Goal: Navigation & Orientation: Find specific page/section

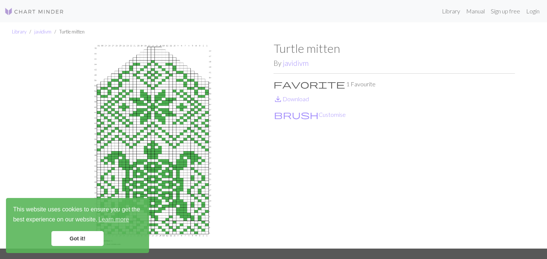
click at [421, 11] on div "Library Manual Sign up free Login" at bounding box center [306, 11] width 473 height 15
click at [422, 7] on div "Library Manual Sign up free Login" at bounding box center [306, 11] width 473 height 15
click at [446, 2] on nav "Library Manual Sign up free Login" at bounding box center [273, 11] width 547 height 22
click at [447, 8] on link "Library" at bounding box center [451, 11] width 24 height 15
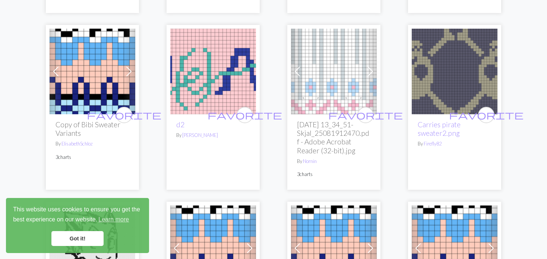
scroll to position [224, 0]
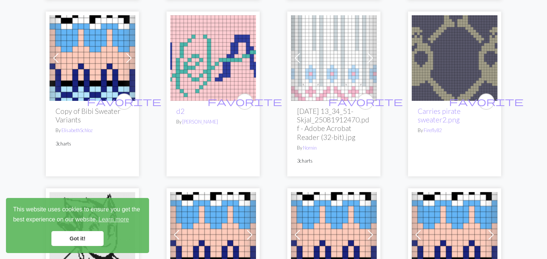
click at [207, 54] on img at bounding box center [213, 58] width 86 height 86
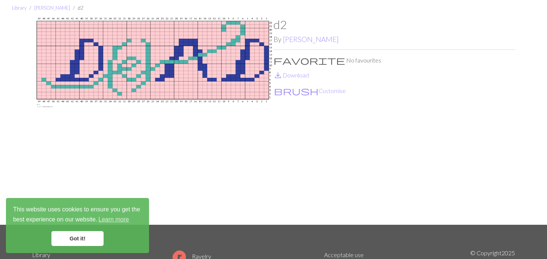
scroll to position [37, 0]
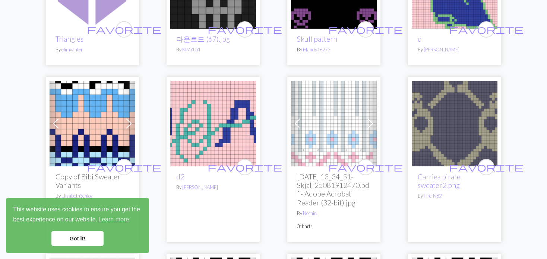
scroll to position [224, 0]
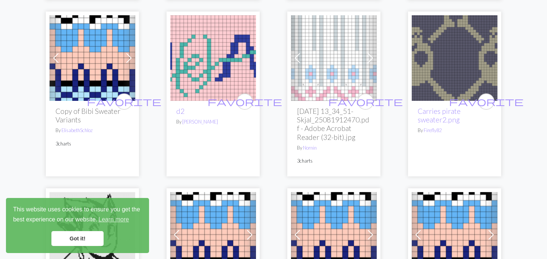
click at [318, 70] on img at bounding box center [334, 58] width 86 height 86
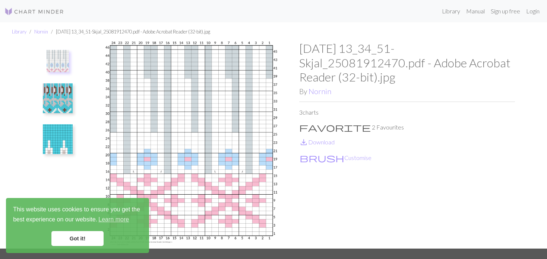
click at [54, 105] on img at bounding box center [58, 99] width 30 height 30
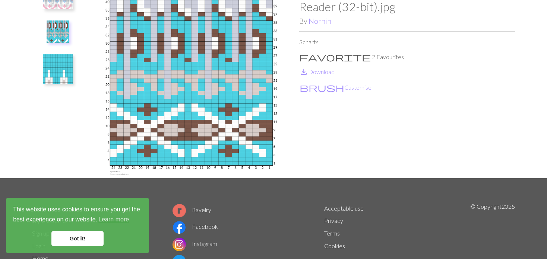
scroll to position [75, 0]
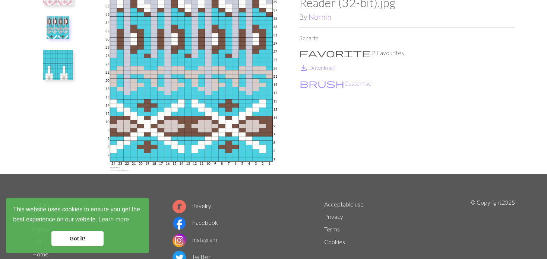
click at [62, 67] on img at bounding box center [58, 65] width 30 height 30
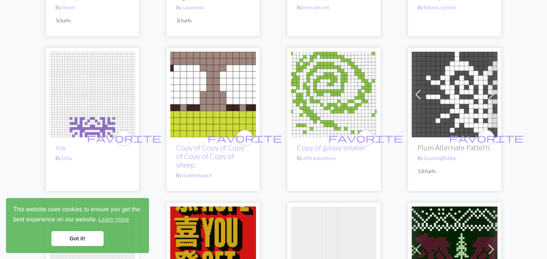
scroll to position [1305, 0]
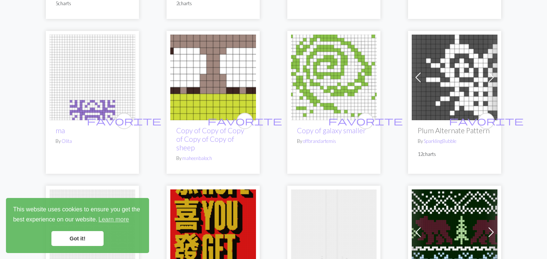
click at [416, 70] on link "Previous" at bounding box center [418, 78] width 13 height 86
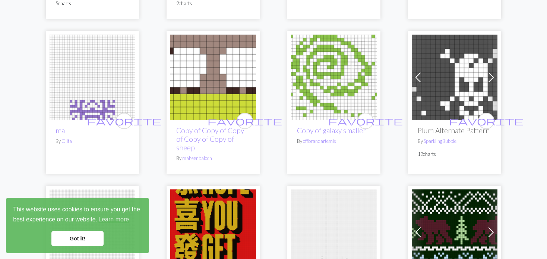
click at [416, 70] on link "Previous" at bounding box center [418, 78] width 13 height 86
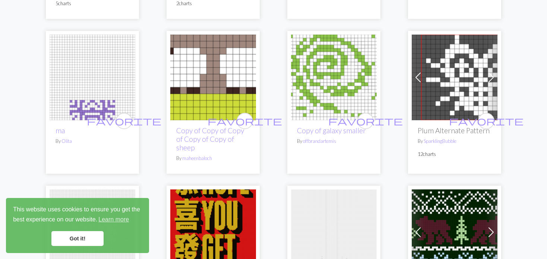
click at [416, 70] on link "Previous" at bounding box center [418, 78] width 13 height 86
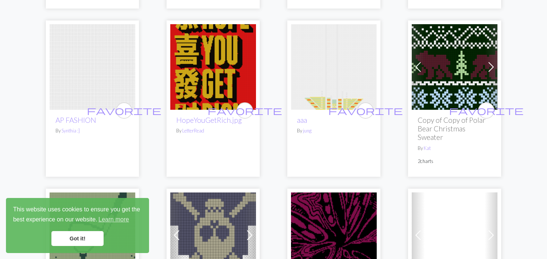
scroll to position [1454, 0]
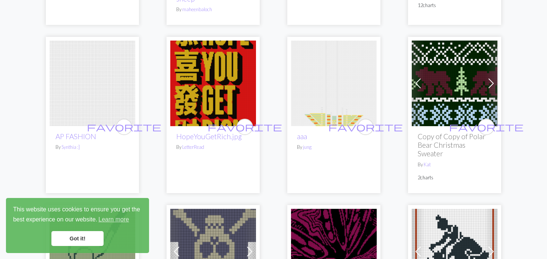
click at [416, 85] on span at bounding box center [418, 84] width 12 height 12
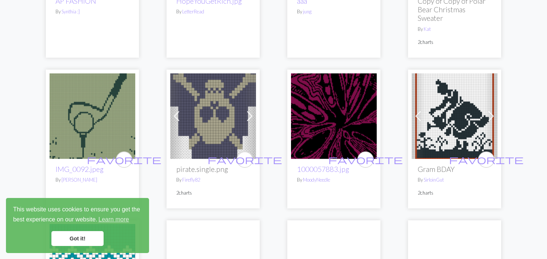
scroll to position [1603, 0]
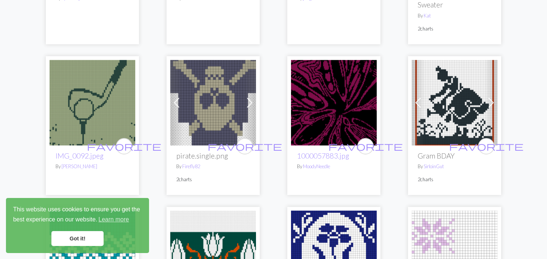
click at [79, 103] on img at bounding box center [93, 103] width 86 height 86
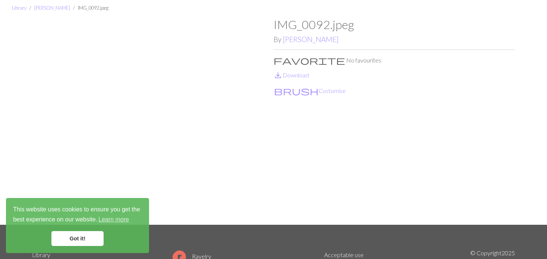
scroll to position [37, 0]
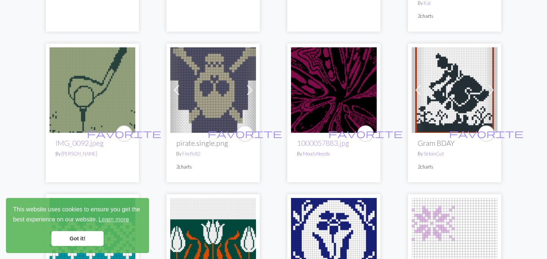
scroll to position [1603, 0]
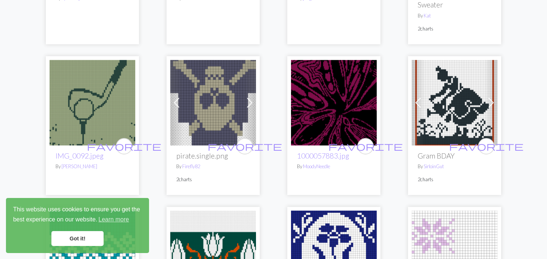
click at [436, 113] on img at bounding box center [455, 103] width 86 height 86
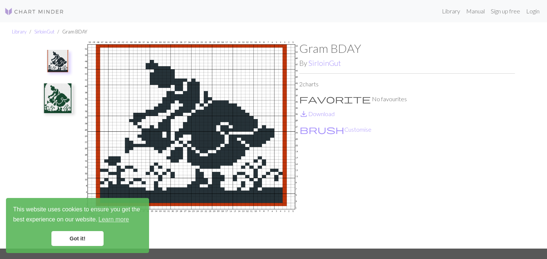
click at [45, 100] on img at bounding box center [58, 99] width 30 height 30
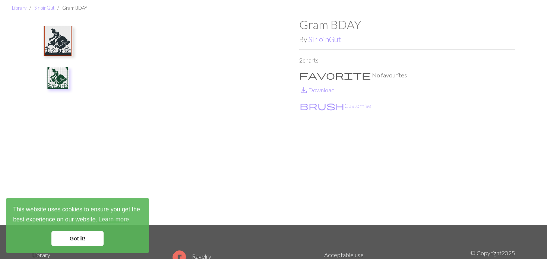
scroll to position [37, 0]
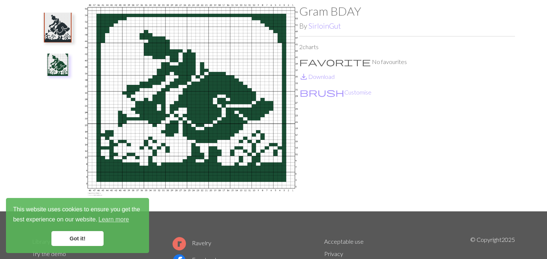
click at [59, 28] on img at bounding box center [58, 28] width 30 height 30
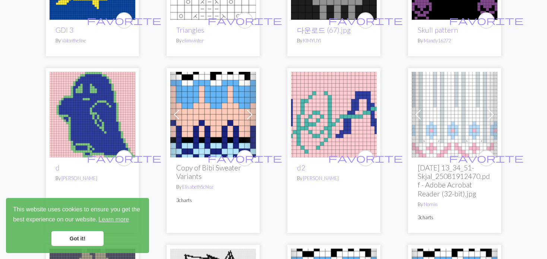
scroll to position [149, 0]
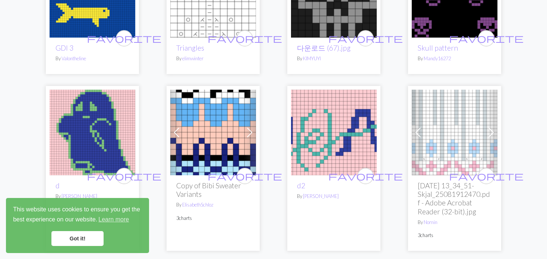
click at [99, 135] on img at bounding box center [93, 133] width 86 height 86
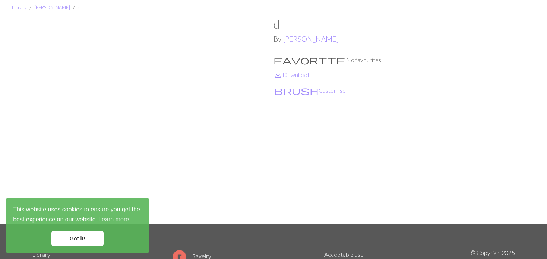
scroll to position [37, 0]
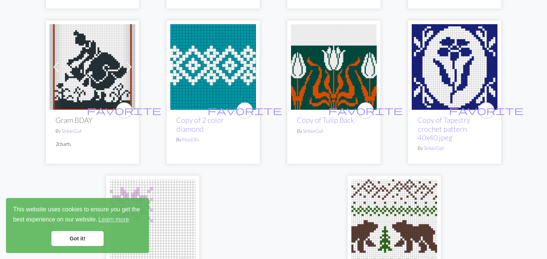
scroll to position [1790, 0]
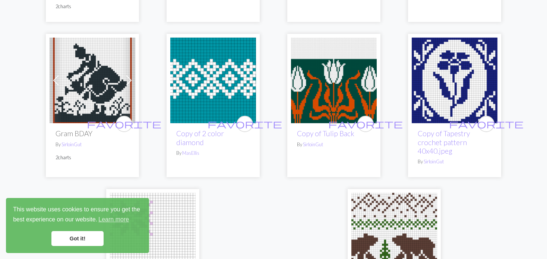
click at [320, 89] on img at bounding box center [334, 81] width 86 height 86
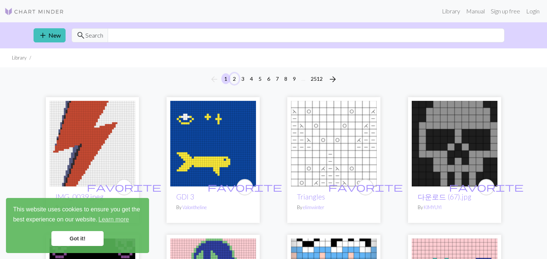
click at [234, 73] on button "2" at bounding box center [234, 78] width 9 height 11
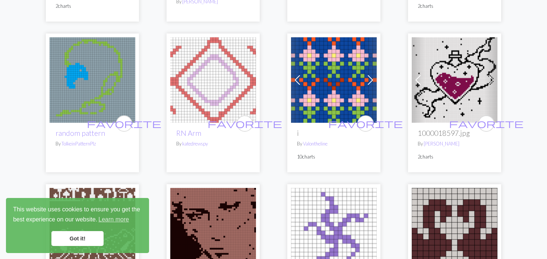
scroll to position [820, 0]
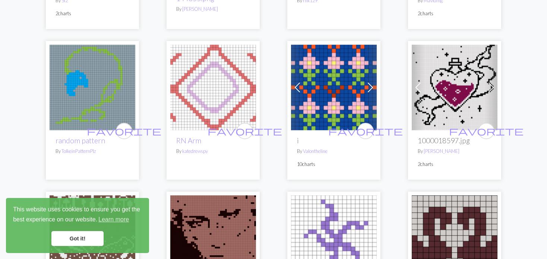
click at [297, 82] on span at bounding box center [298, 88] width 12 height 12
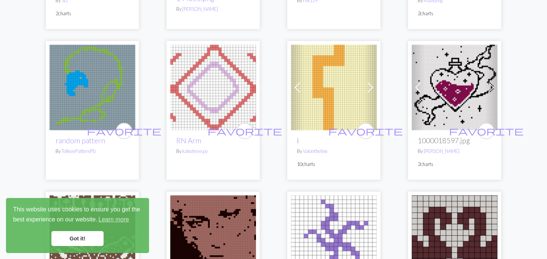
click at [297, 82] on span at bounding box center [298, 88] width 12 height 12
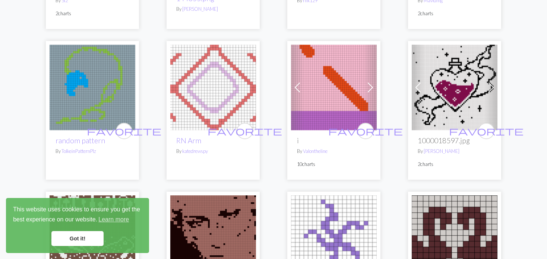
click at [297, 82] on span at bounding box center [298, 88] width 12 height 12
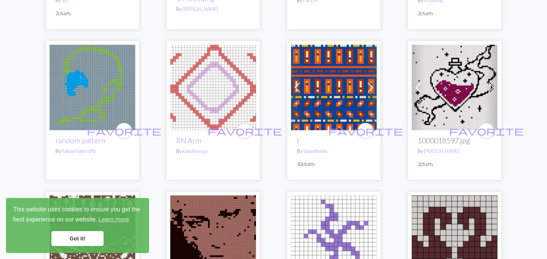
click at [297, 82] on span at bounding box center [298, 88] width 12 height 12
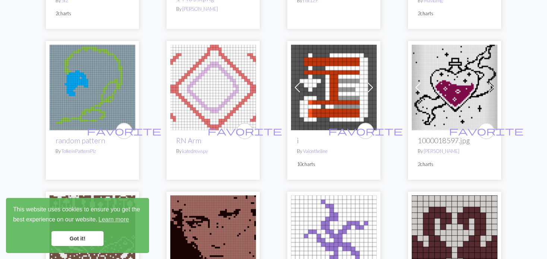
click at [348, 85] on img at bounding box center [334, 88] width 86 height 86
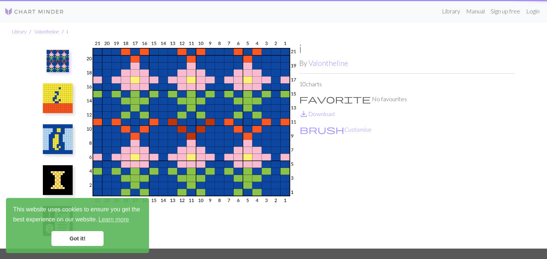
click at [334, 86] on p "10 charts" at bounding box center [407, 84] width 216 height 9
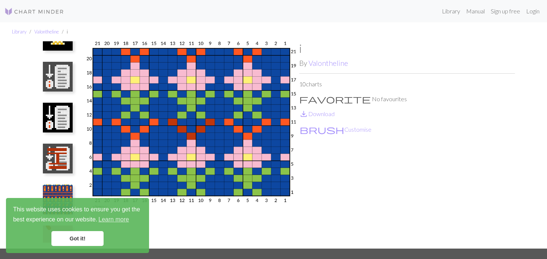
scroll to position [149, 0]
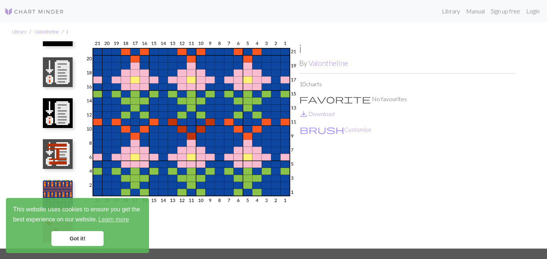
click at [53, 110] on img at bounding box center [58, 113] width 30 height 30
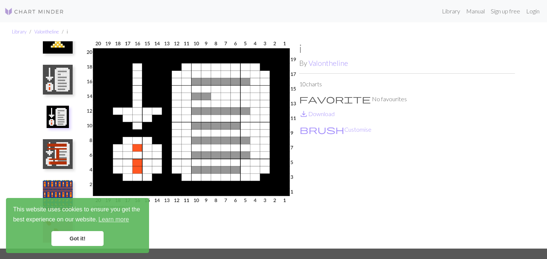
scroll to position [157, 0]
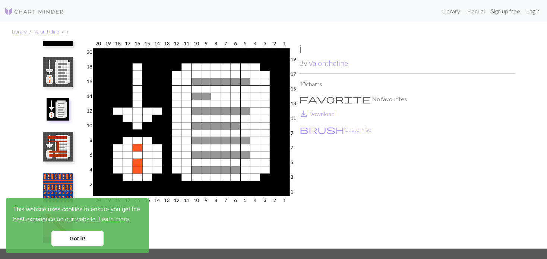
click at [52, 71] on img at bounding box center [58, 72] width 30 height 30
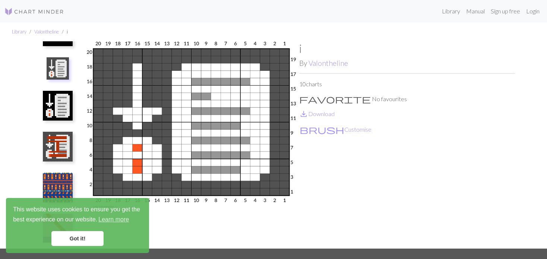
click at [62, 186] on img at bounding box center [58, 188] width 30 height 30
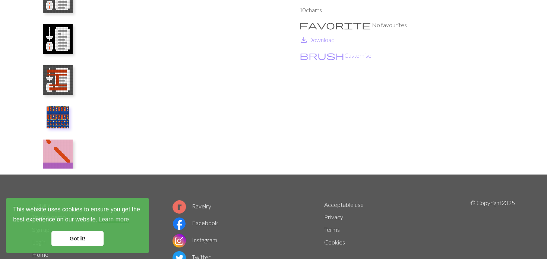
scroll to position [75, 0]
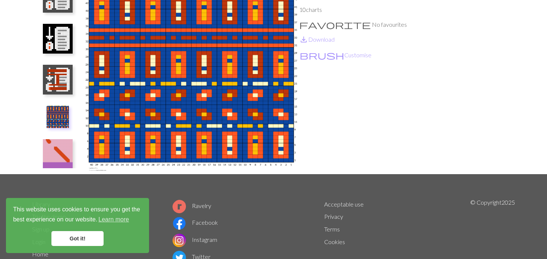
click at [66, 151] on img at bounding box center [58, 154] width 30 height 30
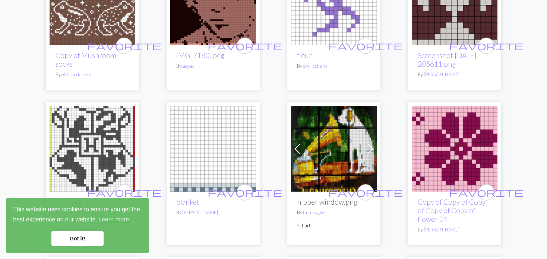
scroll to position [1044, 0]
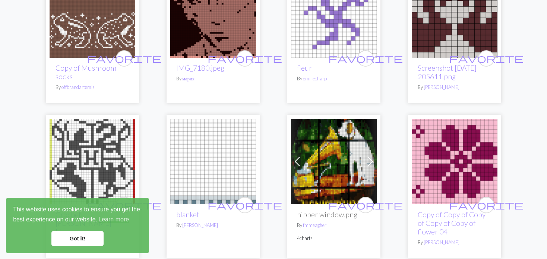
click at [300, 160] on span at bounding box center [298, 162] width 12 height 12
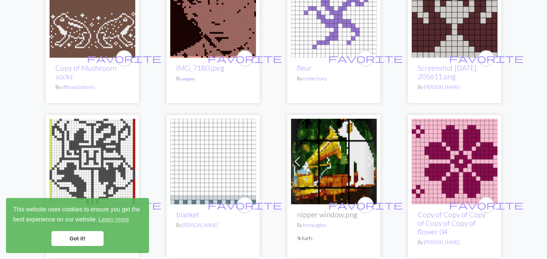
click at [300, 160] on span at bounding box center [298, 162] width 12 height 12
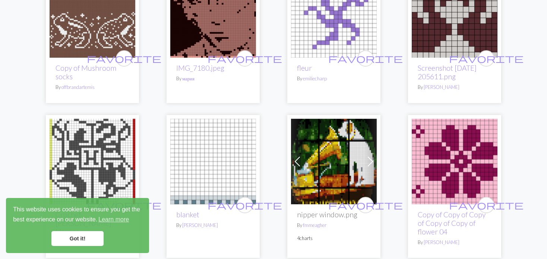
click at [300, 159] on span at bounding box center [298, 162] width 12 height 12
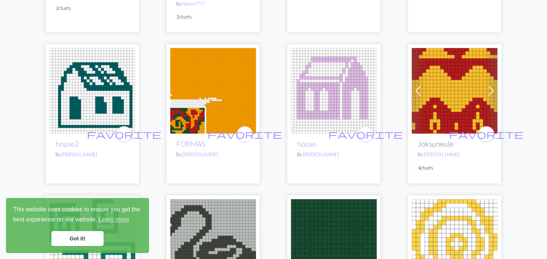
scroll to position [1417, 0]
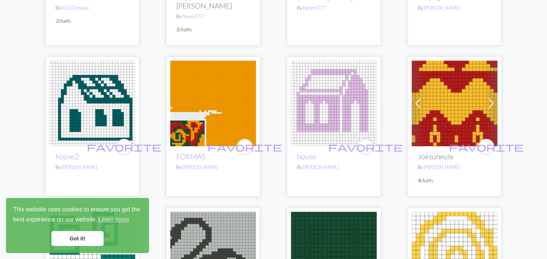
click at [413, 98] on span at bounding box center [418, 104] width 12 height 12
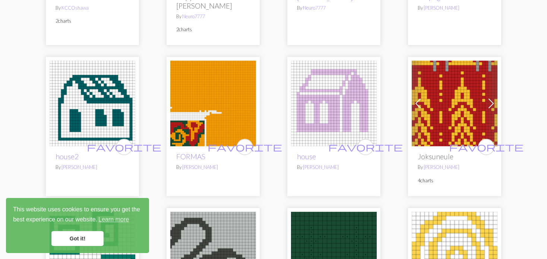
click at [413, 98] on span at bounding box center [418, 104] width 12 height 12
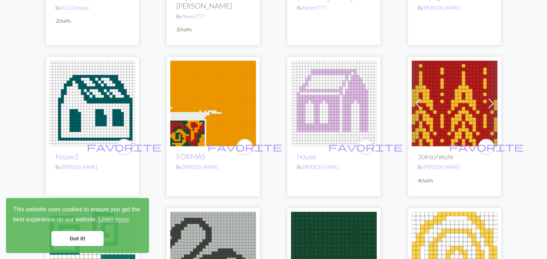
click at [413, 98] on span at bounding box center [418, 104] width 12 height 12
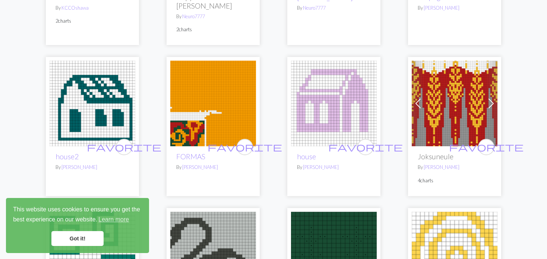
click at [413, 98] on span at bounding box center [418, 104] width 12 height 12
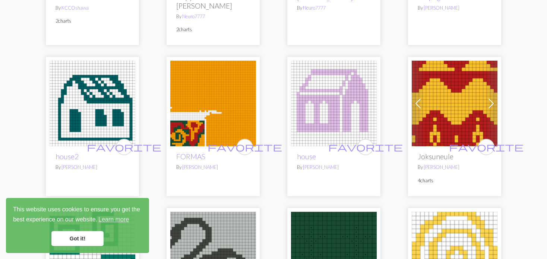
click at [413, 98] on span at bounding box center [418, 104] width 12 height 12
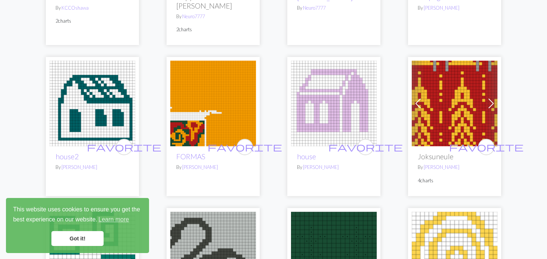
click at [413, 98] on span at bounding box center [418, 104] width 12 height 12
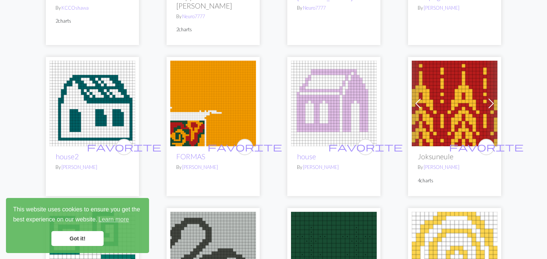
click at [413, 98] on span at bounding box center [418, 104] width 12 height 12
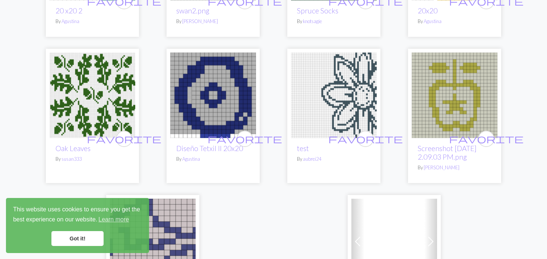
scroll to position [1715, 0]
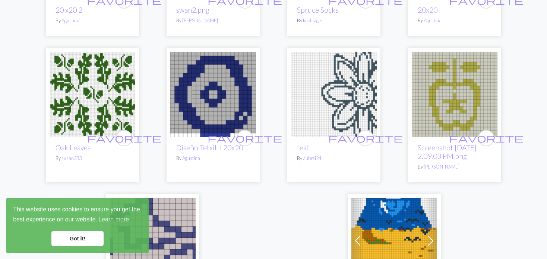
click at [89, 81] on img at bounding box center [93, 95] width 86 height 86
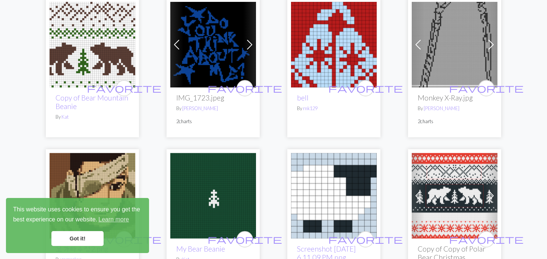
scroll to position [112, 0]
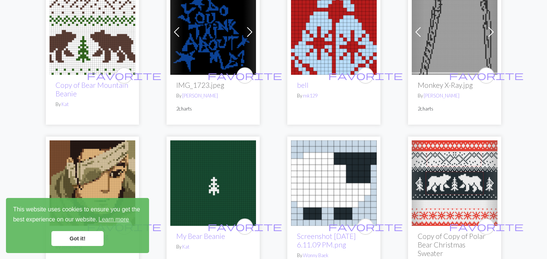
click at [317, 50] on img at bounding box center [334, 32] width 86 height 86
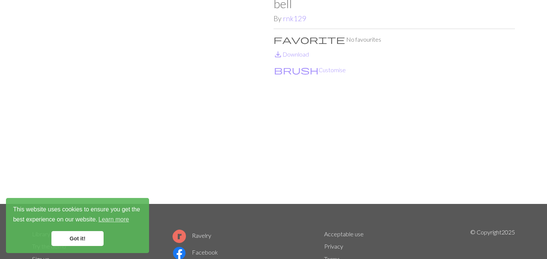
scroll to position [75, 0]
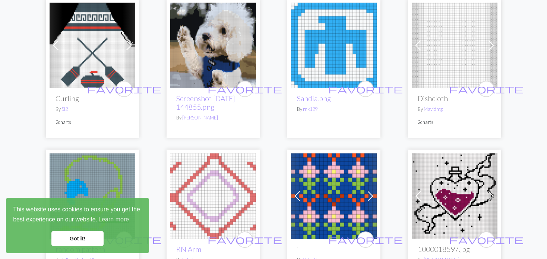
scroll to position [671, 0]
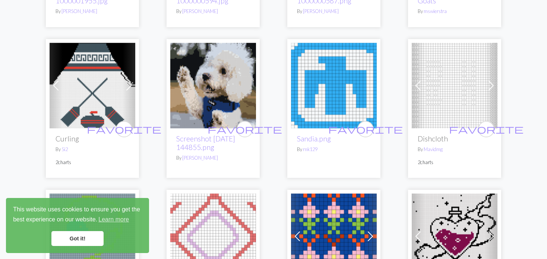
click at [417, 84] on span at bounding box center [418, 86] width 12 height 12
click at [416, 83] on span at bounding box center [418, 86] width 12 height 12
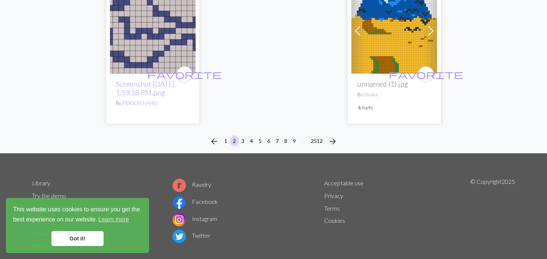
scroll to position [1929, 0]
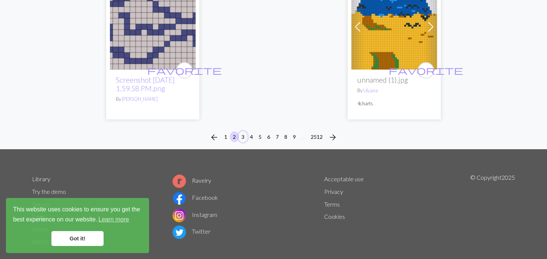
click at [241, 132] on button "3" at bounding box center [243, 137] width 9 height 11
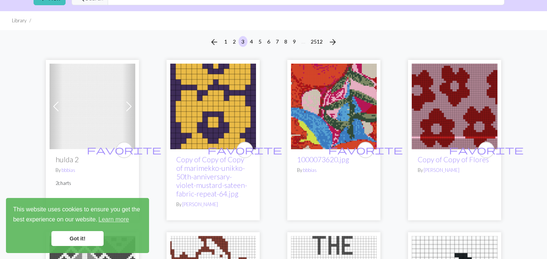
scroll to position [75, 0]
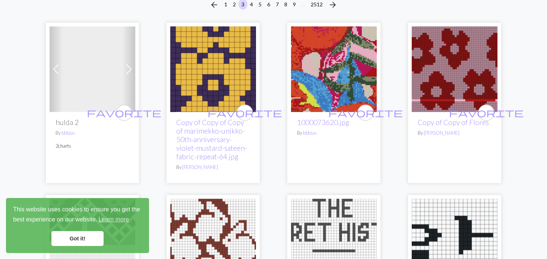
click at [53, 72] on span at bounding box center [56, 69] width 12 height 12
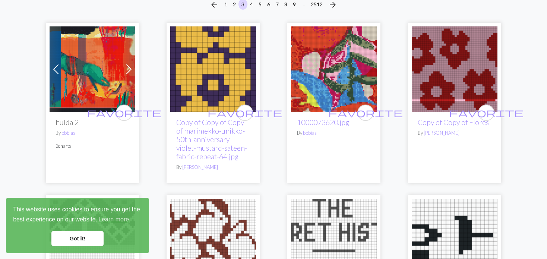
click at [53, 72] on span at bounding box center [56, 69] width 12 height 12
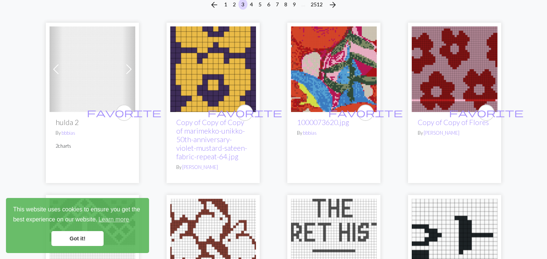
click at [53, 72] on span at bounding box center [56, 69] width 12 height 12
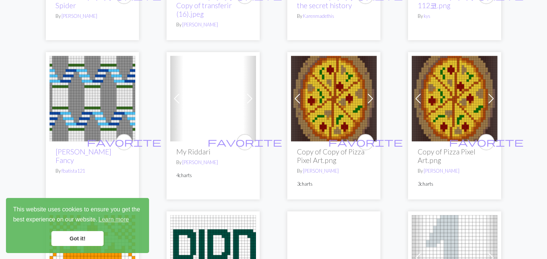
scroll to position [373, 0]
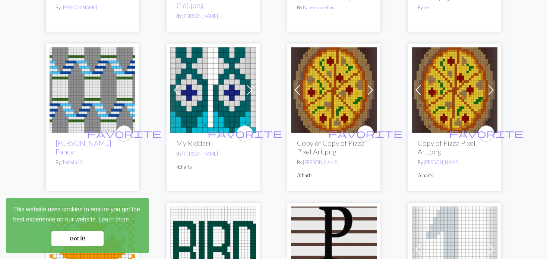
click at [296, 91] on span at bounding box center [298, 90] width 12 height 12
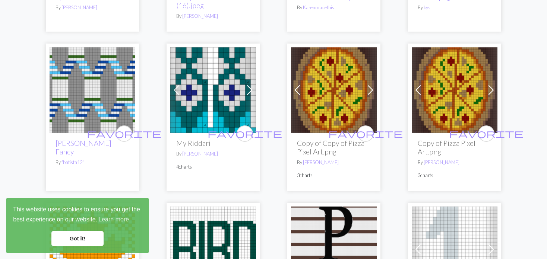
click at [296, 91] on span at bounding box center [298, 90] width 12 height 12
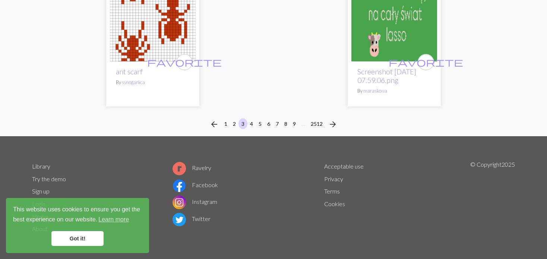
scroll to position [1997, 0]
click at [250, 120] on button "4" at bounding box center [251, 124] width 9 height 11
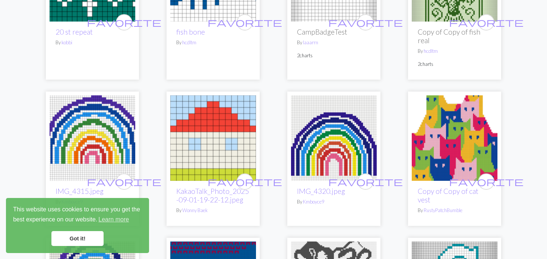
scroll to position [1230, 0]
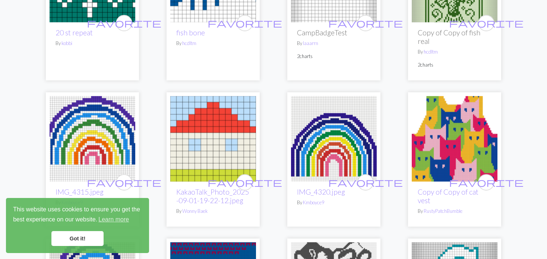
click at [116, 123] on img at bounding box center [93, 139] width 86 height 86
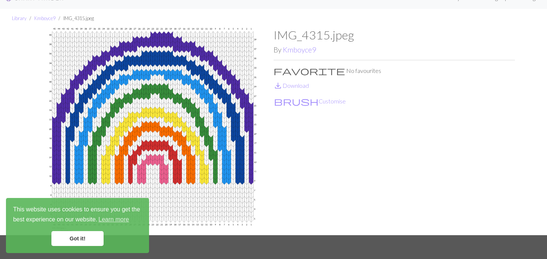
scroll to position [37, 0]
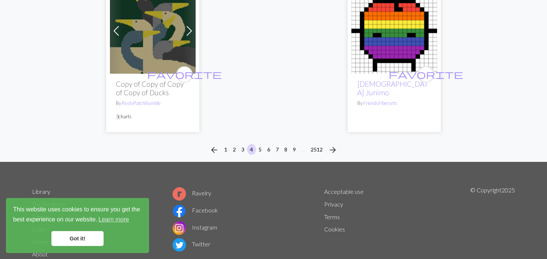
scroll to position [1947, 0]
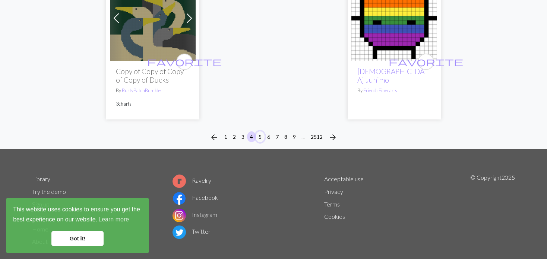
click at [259, 132] on button "5" at bounding box center [260, 137] width 9 height 11
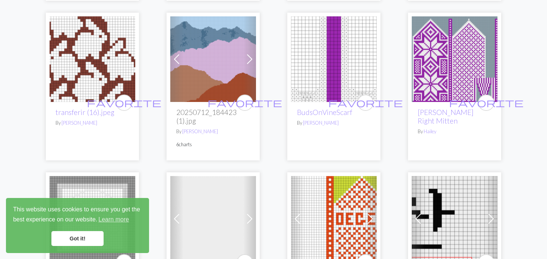
scroll to position [1678, 0]
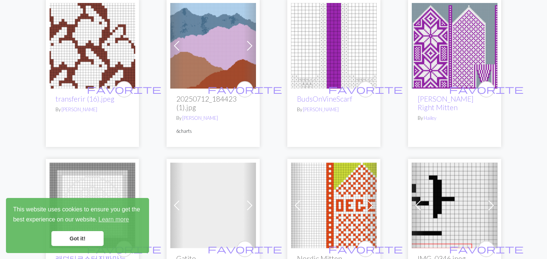
click at [247, 48] on span at bounding box center [250, 46] width 12 height 12
click at [246, 49] on span at bounding box center [250, 46] width 12 height 12
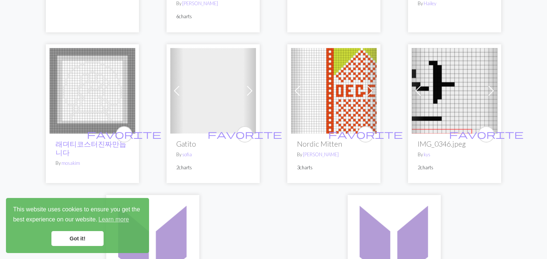
scroll to position [1790, 0]
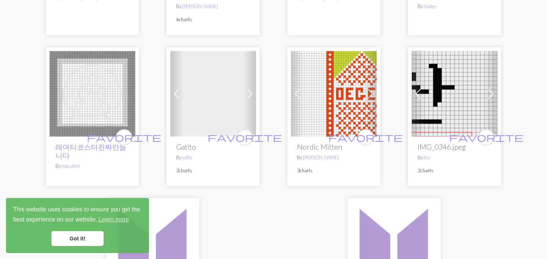
click at [198, 100] on img at bounding box center [213, 94] width 86 height 86
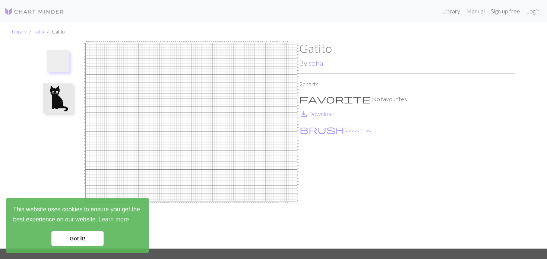
click at [64, 96] on img at bounding box center [58, 99] width 30 height 30
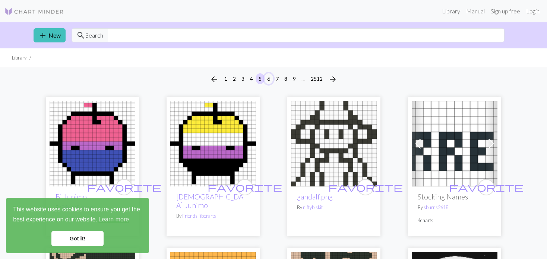
click at [267, 77] on button "6" at bounding box center [268, 78] width 9 height 11
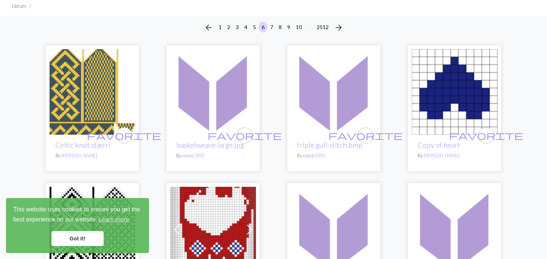
scroll to position [75, 0]
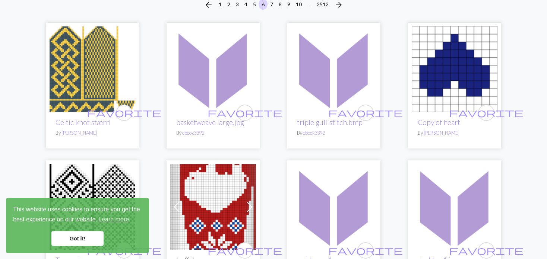
click at [80, 75] on img at bounding box center [93, 69] width 86 height 86
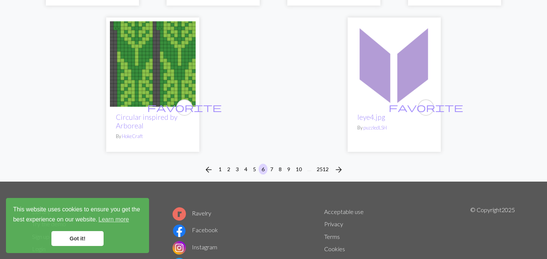
scroll to position [1993, 0]
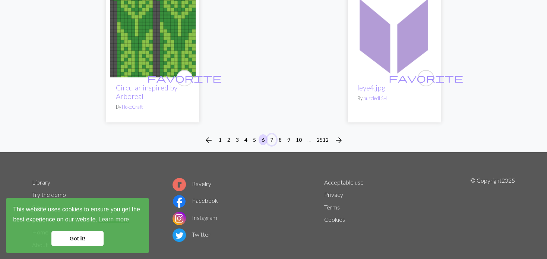
click at [269, 135] on button "7" at bounding box center [271, 140] width 9 height 11
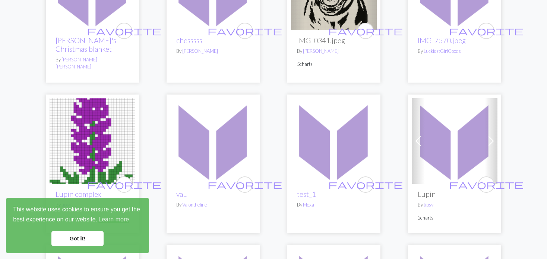
scroll to position [597, 0]
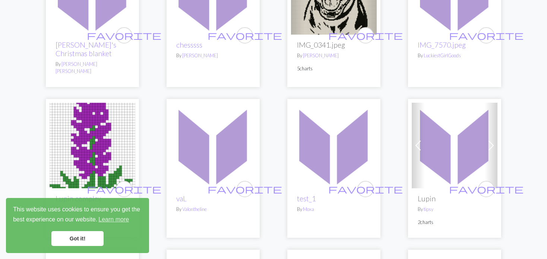
click at [91, 133] on img at bounding box center [93, 146] width 86 height 86
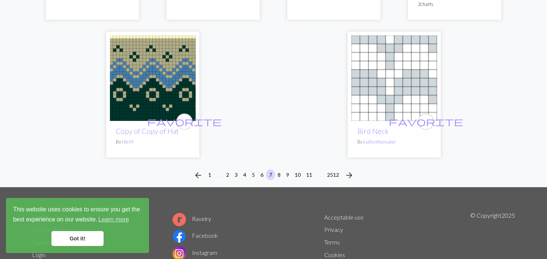
scroll to position [1934, 0]
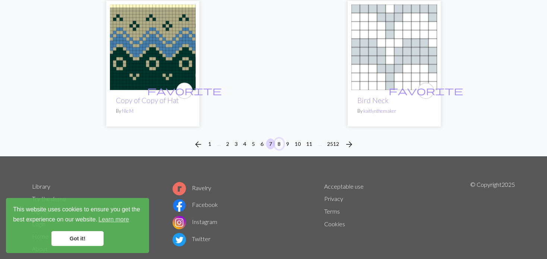
click at [280, 139] on button "8" at bounding box center [279, 144] width 9 height 11
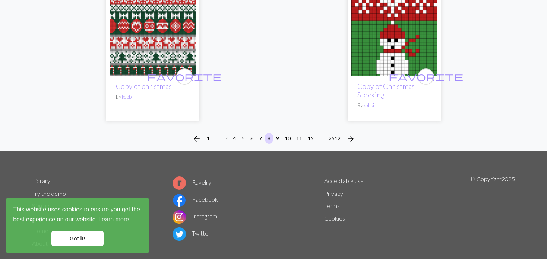
scroll to position [1994, 0]
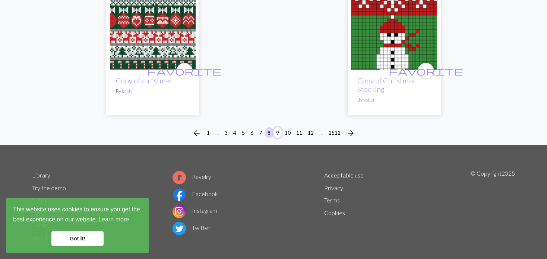
click at [277, 128] on button "9" at bounding box center [277, 133] width 9 height 11
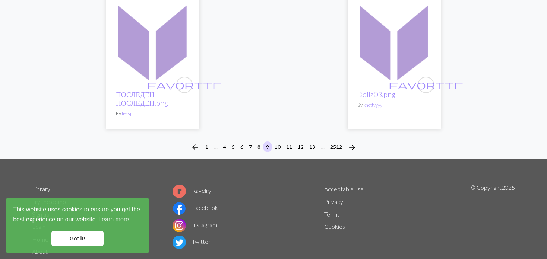
scroll to position [2020, 0]
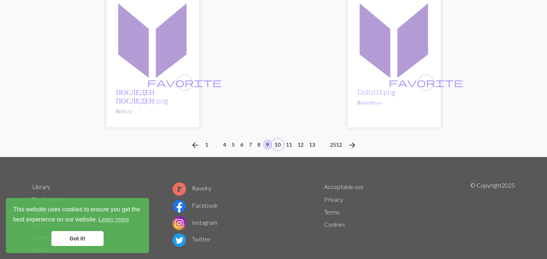
click at [275, 139] on button "10" at bounding box center [278, 144] width 12 height 11
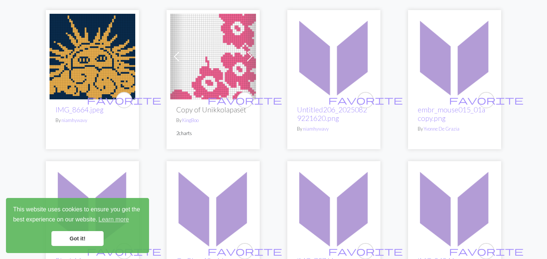
scroll to position [75, 0]
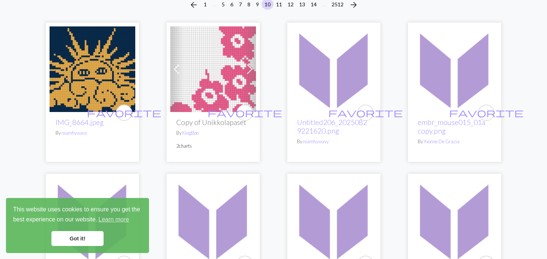
click at [247, 64] on span at bounding box center [250, 69] width 12 height 12
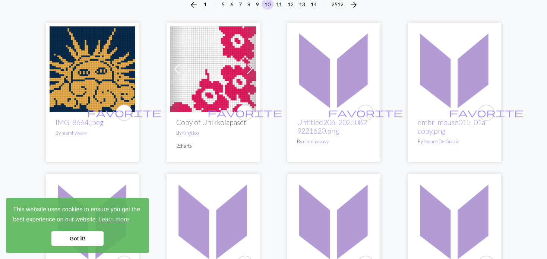
click at [247, 64] on span at bounding box center [250, 69] width 12 height 12
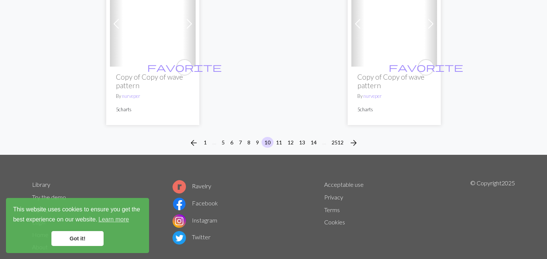
scroll to position [1951, 0]
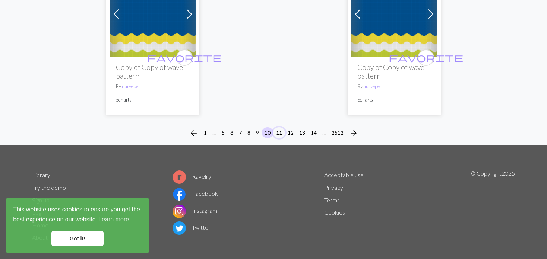
click at [279, 128] on button "11" at bounding box center [279, 133] width 12 height 11
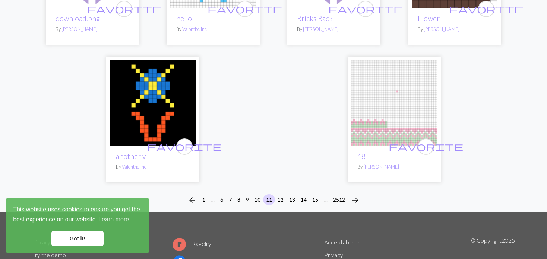
scroll to position [1967, 0]
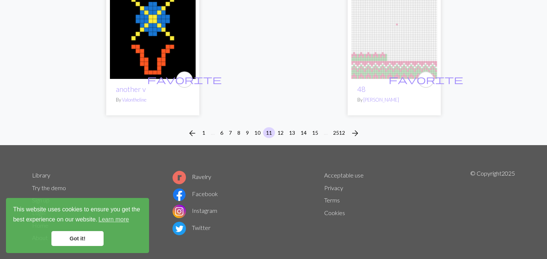
click at [286, 122] on div "arrow_back 1 … 6 7 8 9 10 11 12 13 14 15 … 2512 arrow_forward" at bounding box center [273, 134] width 547 height 24
click at [281, 128] on button "12" at bounding box center [281, 133] width 12 height 11
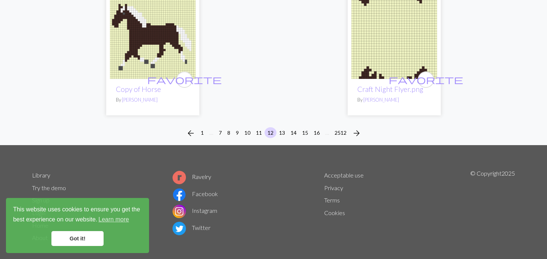
scroll to position [1967, 0]
click at [283, 128] on button "13" at bounding box center [282, 133] width 12 height 11
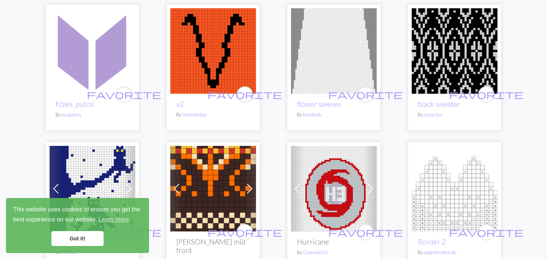
scroll to position [1268, 0]
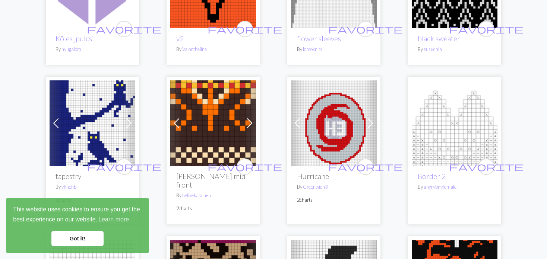
click at [124, 105] on link "Next" at bounding box center [129, 124] width 13 height 86
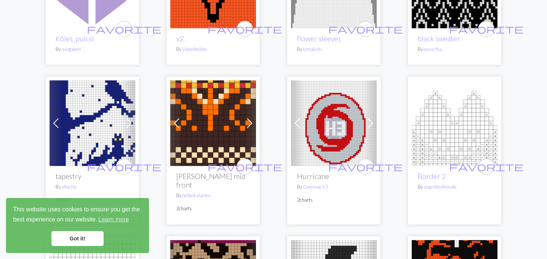
click at [124, 105] on link "Next" at bounding box center [129, 124] width 13 height 86
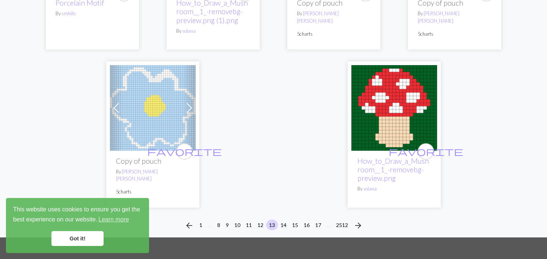
scroll to position [1976, 0]
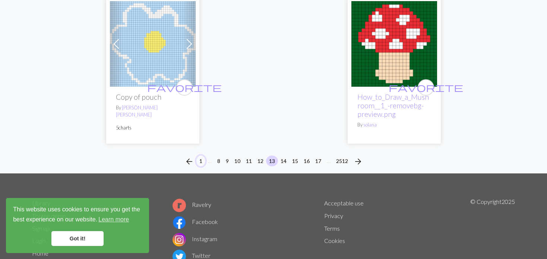
click at [201, 156] on button "1" at bounding box center [200, 161] width 9 height 11
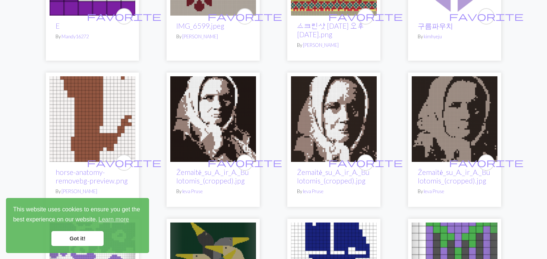
scroll to position [820, 0]
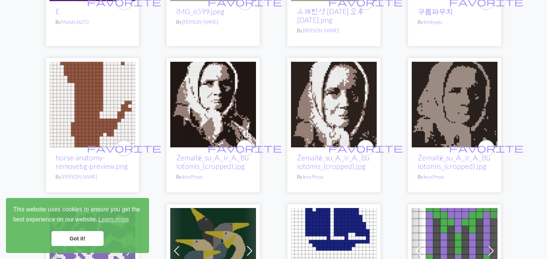
click at [82, 111] on img at bounding box center [93, 105] width 86 height 86
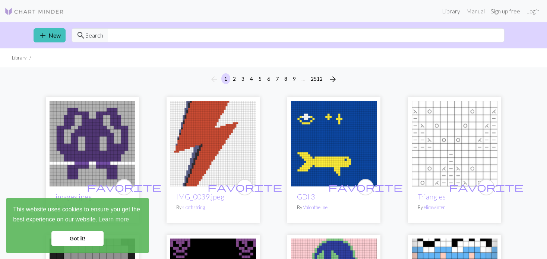
click at [223, 84] on li "1" at bounding box center [226, 79] width 9 height 12
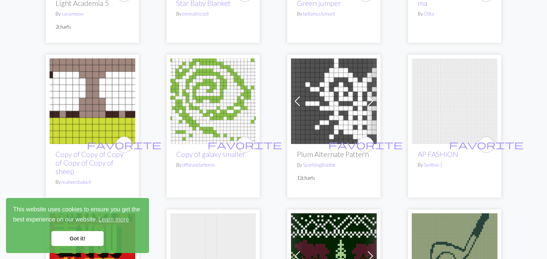
scroll to position [1454, 0]
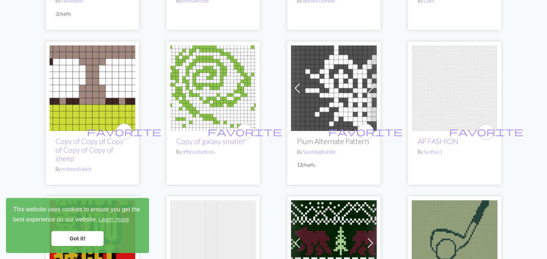
click at [301, 88] on span at bounding box center [298, 88] width 12 height 12
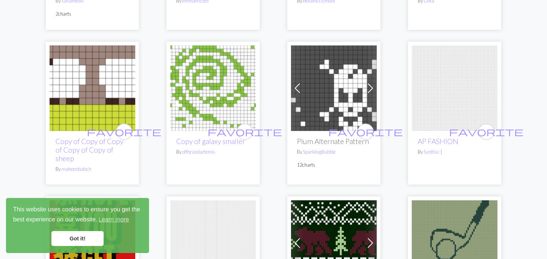
click at [300, 88] on span at bounding box center [298, 88] width 12 height 12
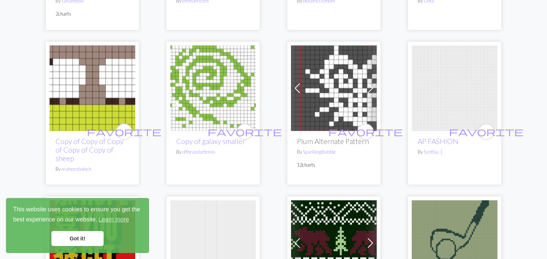
click at [300, 88] on span at bounding box center [298, 88] width 12 height 12
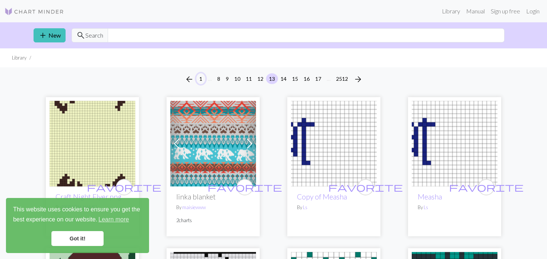
click at [200, 76] on button "1" at bounding box center [200, 78] width 9 height 11
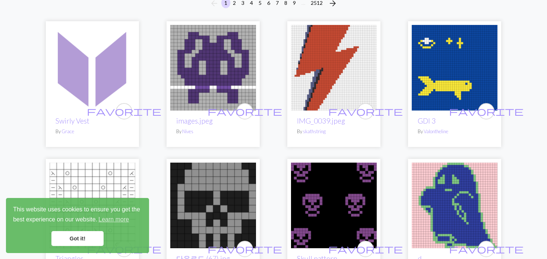
scroll to position [75, 0]
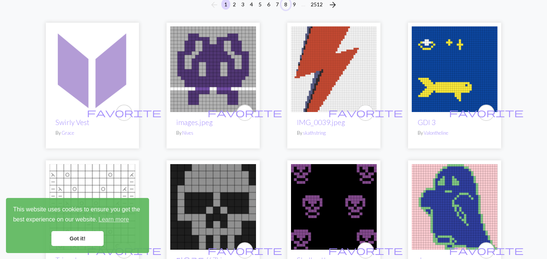
click at [283, 7] on button "8" at bounding box center [285, 4] width 9 height 11
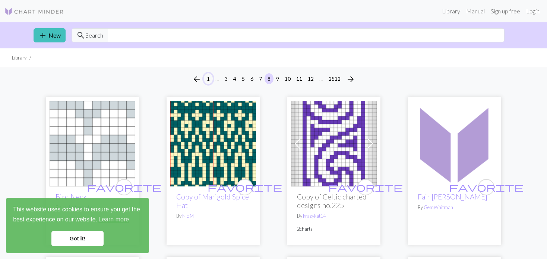
click at [208, 79] on button "1" at bounding box center [208, 78] width 9 height 11
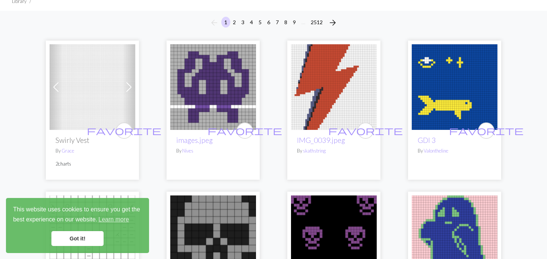
scroll to position [75, 0]
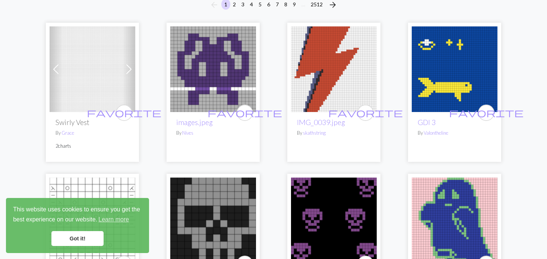
click at [55, 69] on span at bounding box center [56, 69] width 12 height 12
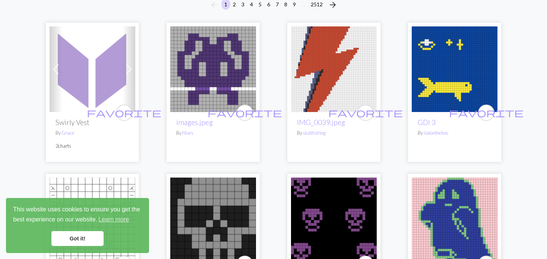
click at [55, 69] on span at bounding box center [56, 69] width 12 height 12
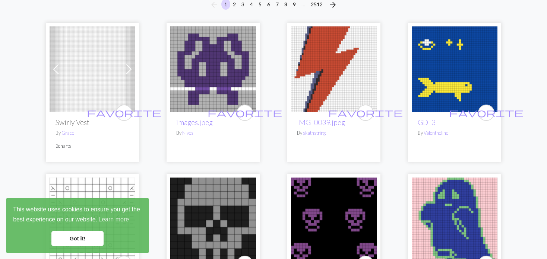
click at [55, 69] on span at bounding box center [56, 69] width 12 height 12
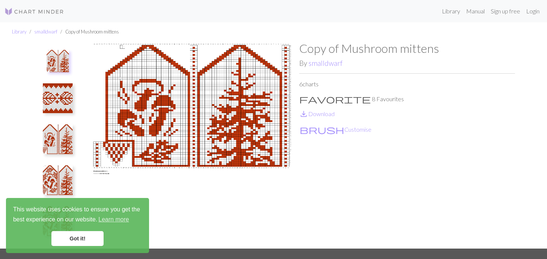
click at [431, 1] on nav "Library Manual Sign up free Login" at bounding box center [273, 11] width 547 height 22
click at [436, 2] on nav "Library Manual Sign up free Login" at bounding box center [273, 11] width 547 height 22
click at [439, 2] on nav "Library Manual Sign up free Login" at bounding box center [273, 11] width 547 height 22
click at [443, 0] on nav "Library Manual Sign up free Login" at bounding box center [273, 11] width 547 height 22
click at [454, 9] on link "Library" at bounding box center [451, 11] width 24 height 15
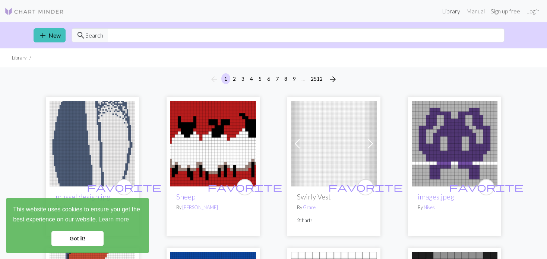
scroll to position [37, 0]
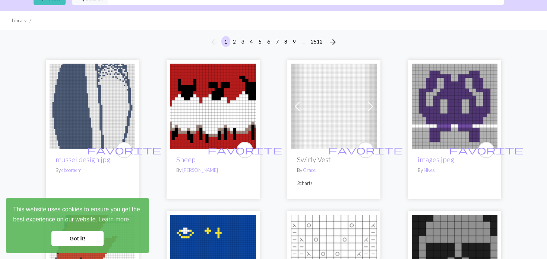
click at [105, 100] on img at bounding box center [93, 107] width 86 height 86
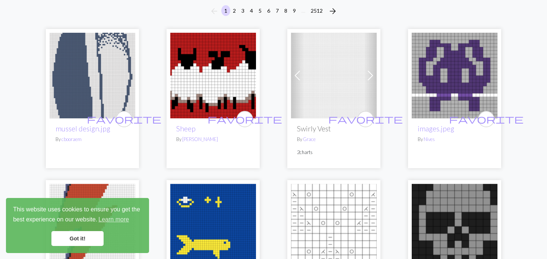
scroll to position [75, 0]
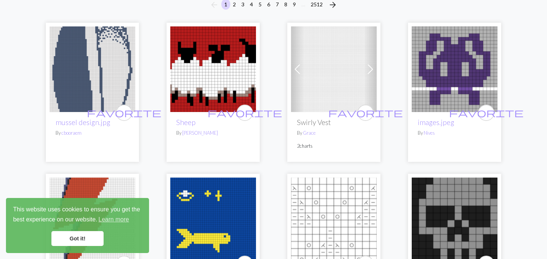
click at [376, 75] on span at bounding box center [371, 69] width 12 height 12
click at [352, 83] on img at bounding box center [334, 69] width 86 height 86
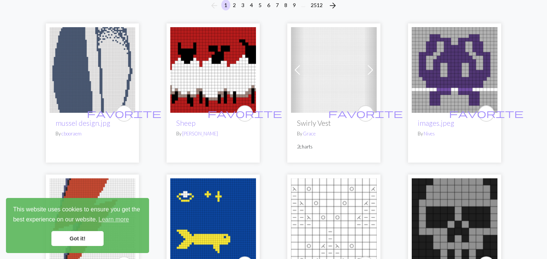
scroll to position [75, 0]
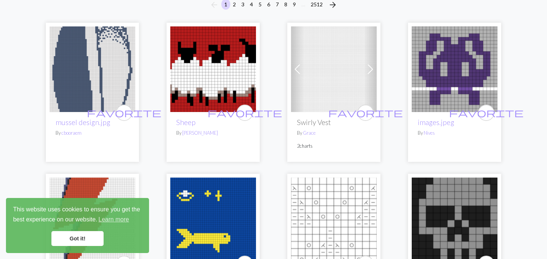
click at [295, 70] on span at bounding box center [298, 69] width 12 height 12
click at [300, 69] on span at bounding box center [298, 69] width 12 height 12
click at [312, 69] on img at bounding box center [334, 69] width 86 height 86
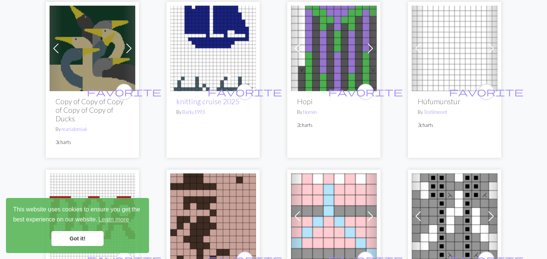
scroll to position [1156, 0]
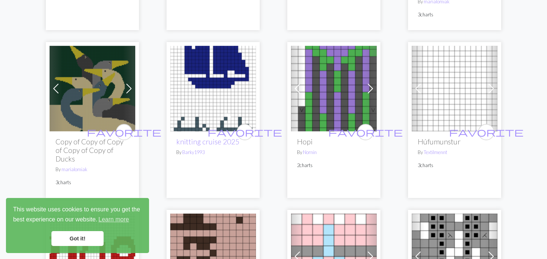
click at [368, 88] on span at bounding box center [371, 89] width 12 height 12
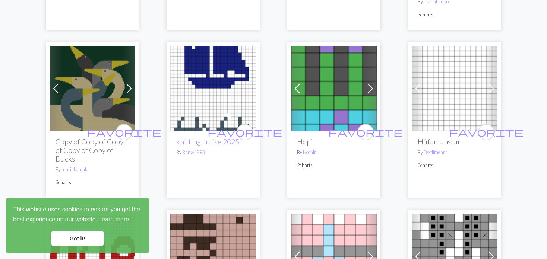
click at [367, 88] on span at bounding box center [371, 89] width 12 height 12
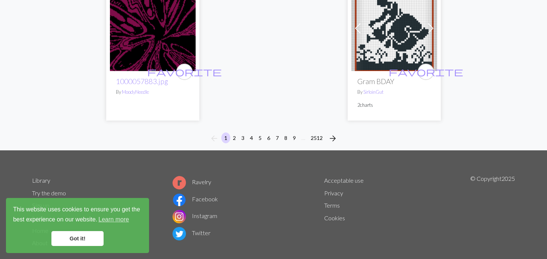
scroll to position [2013, 0]
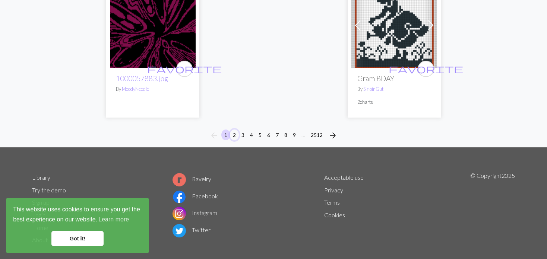
click at [232, 137] on button "2" at bounding box center [234, 135] width 9 height 11
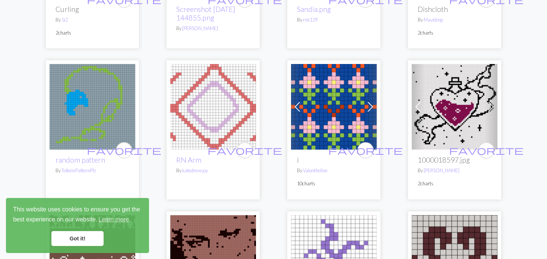
scroll to position [969, 0]
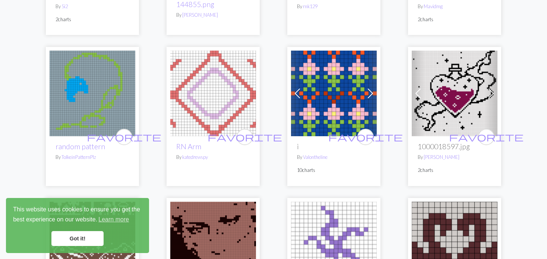
click at [452, 103] on img at bounding box center [455, 94] width 86 height 86
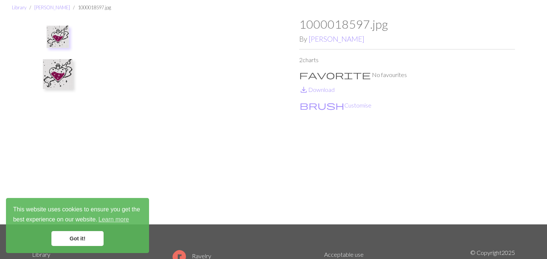
scroll to position [37, 0]
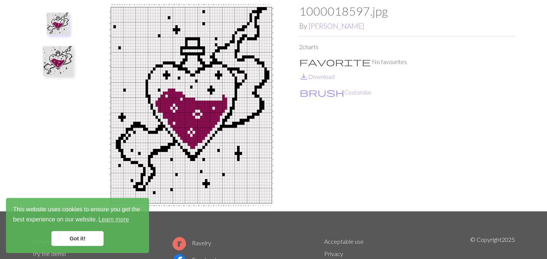
click at [55, 60] on img at bounding box center [58, 61] width 30 height 30
click at [51, 17] on img at bounding box center [58, 28] width 30 height 30
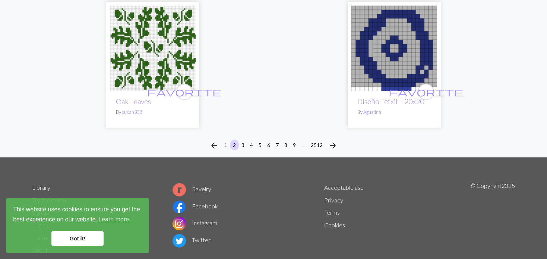
scroll to position [1925, 0]
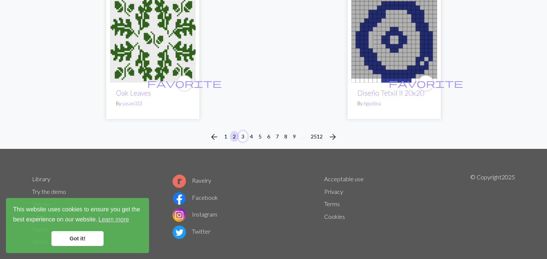
click at [242, 131] on button "3" at bounding box center [243, 136] width 9 height 11
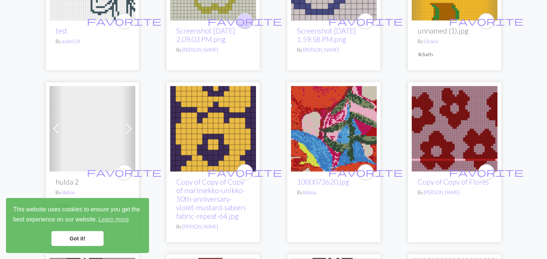
scroll to position [186, 0]
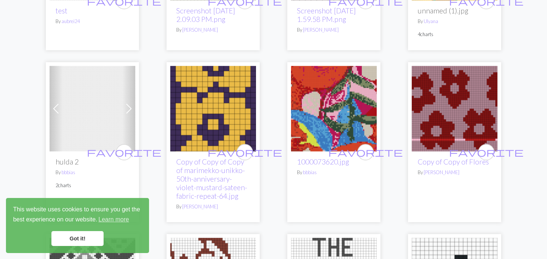
click at [53, 113] on span at bounding box center [56, 109] width 12 height 12
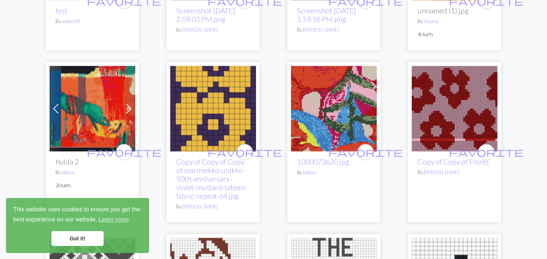
click at [53, 113] on span at bounding box center [56, 109] width 12 height 12
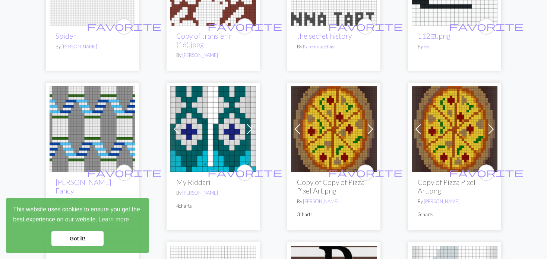
scroll to position [559, 0]
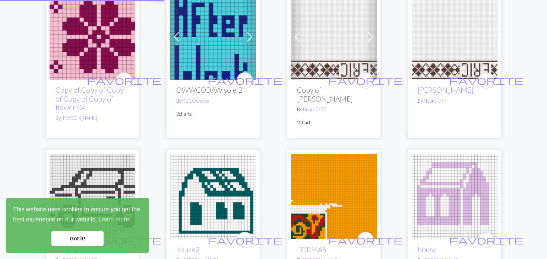
scroll to position [1929, 0]
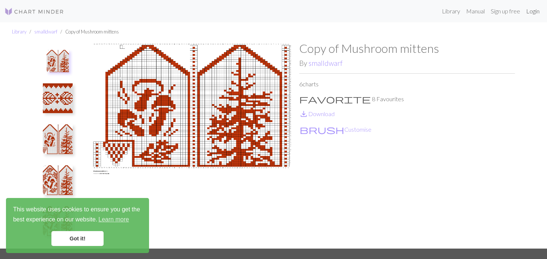
click at [528, 8] on link "Login" at bounding box center [532, 11] width 19 height 15
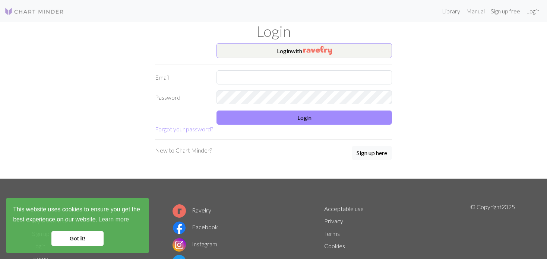
click at [534, 11] on link "Login" at bounding box center [532, 11] width 19 height 15
click at [448, 10] on link "Library" at bounding box center [451, 11] width 24 height 15
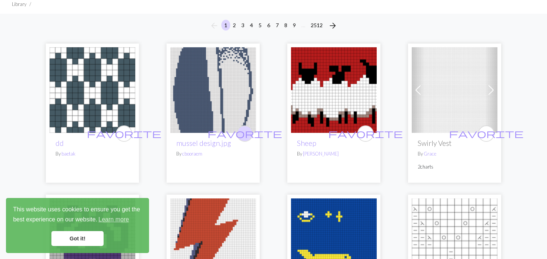
scroll to position [75, 0]
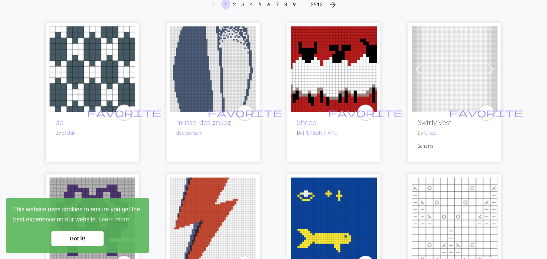
click at [78, 63] on img at bounding box center [93, 69] width 86 height 86
